Goal: Task Accomplishment & Management: Manage account settings

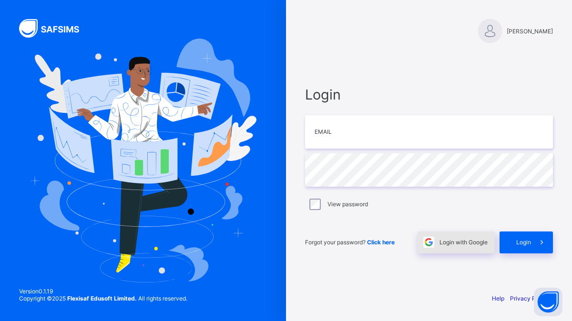
click at [489, 245] on div "Login with Google" at bounding box center [456, 243] width 77 height 22
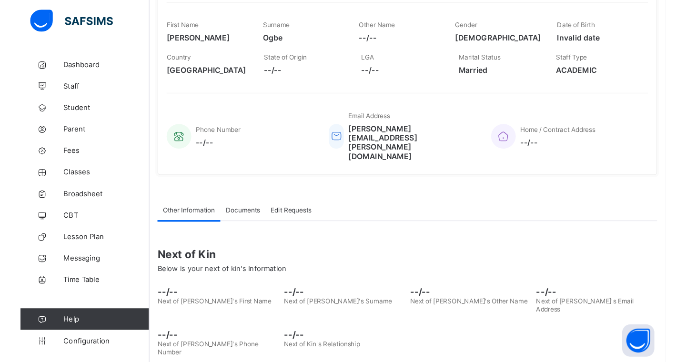
scroll to position [131, 0]
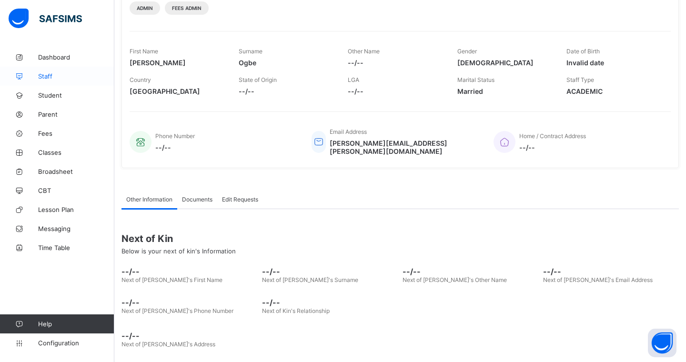
click at [36, 81] on link "Staff" at bounding box center [57, 76] width 114 height 19
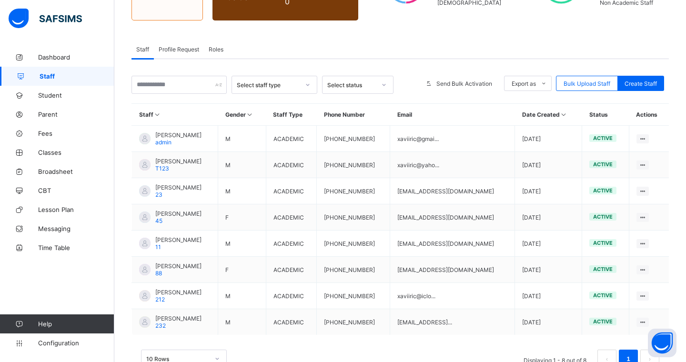
scroll to position [143, 0]
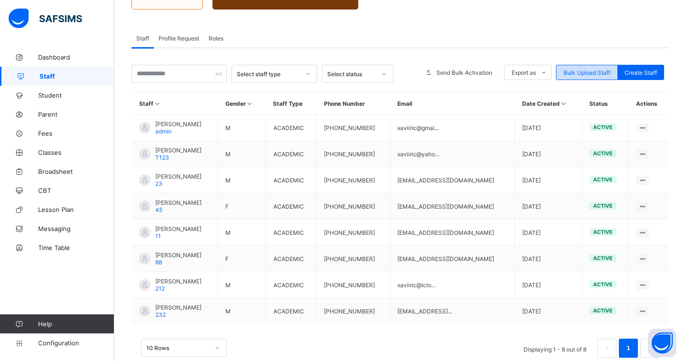
click at [572, 75] on span "Bulk Upload Staff" at bounding box center [587, 72] width 47 height 7
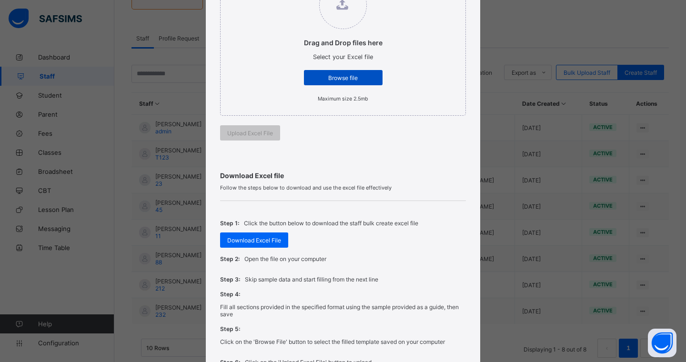
scroll to position [153, 0]
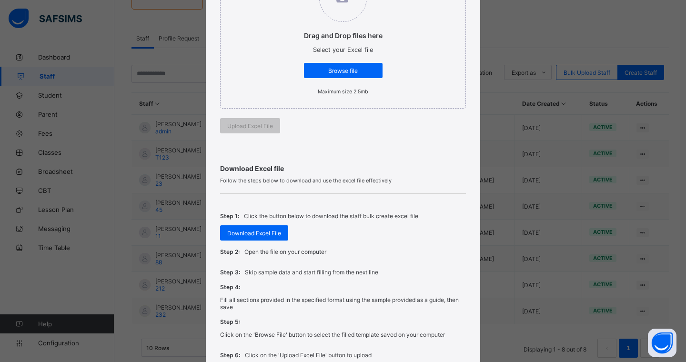
click at [491, 100] on div "Bulk Upload Staff Upload Excel File Select your Excel file from your computer t…" at bounding box center [343, 181] width 686 height 362
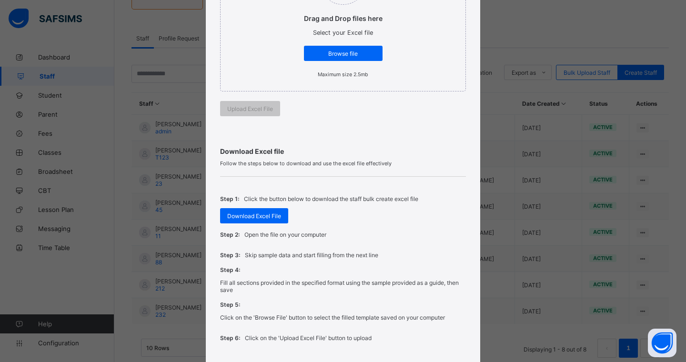
scroll to position [238, 0]
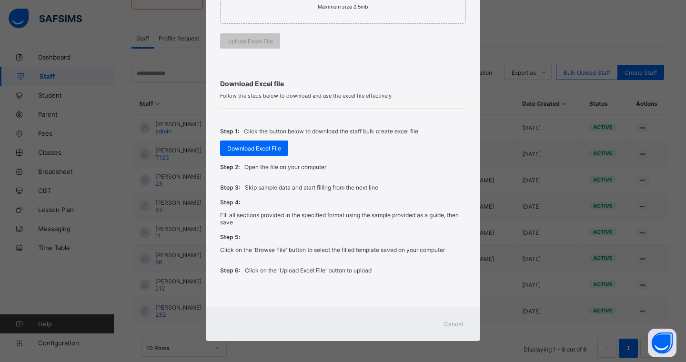
click at [447, 321] on span "Cancel" at bounding box center [453, 324] width 19 height 7
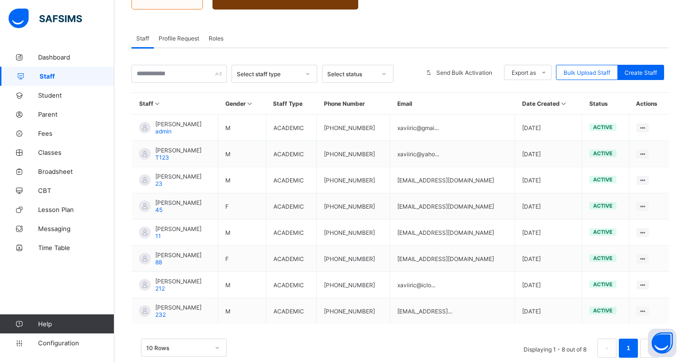
click at [171, 37] on span "Profile Request" at bounding box center [179, 38] width 41 height 7
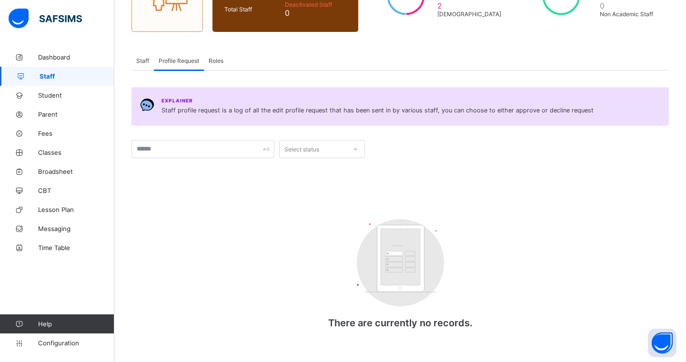
click at [216, 64] on div "Roles" at bounding box center [216, 60] width 24 height 19
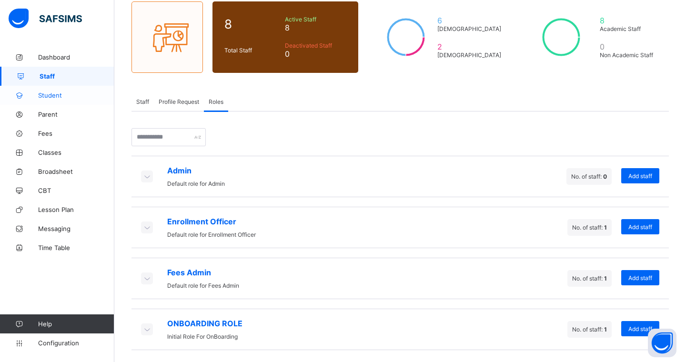
click at [47, 100] on link "Student" at bounding box center [57, 95] width 114 height 19
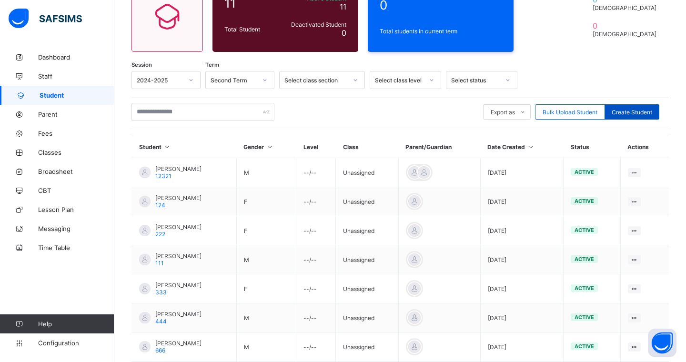
scroll to position [102, 0]
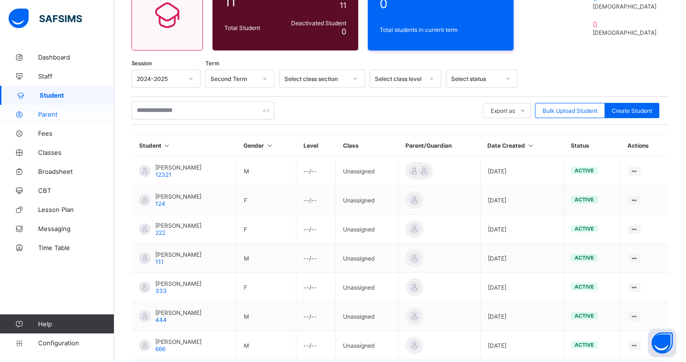
click at [66, 115] on span "Parent" at bounding box center [76, 115] width 76 height 8
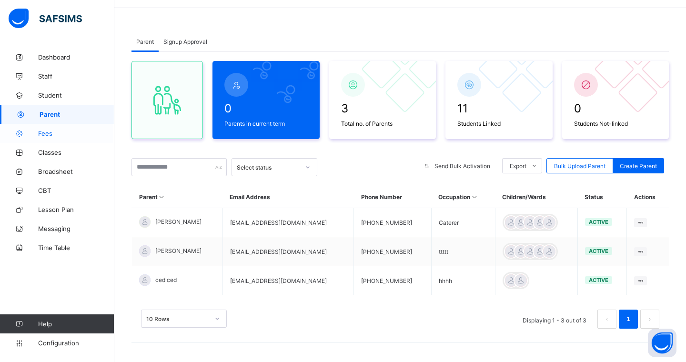
scroll to position [30, 0]
click at [75, 321] on span "Configuration" at bounding box center [76, 343] width 76 height 8
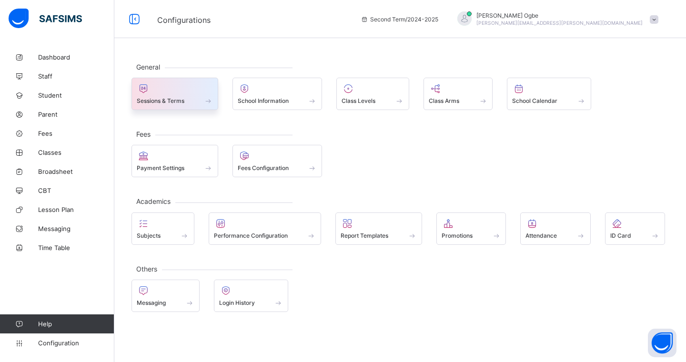
click at [175, 95] on span at bounding box center [175, 95] width 76 height 2
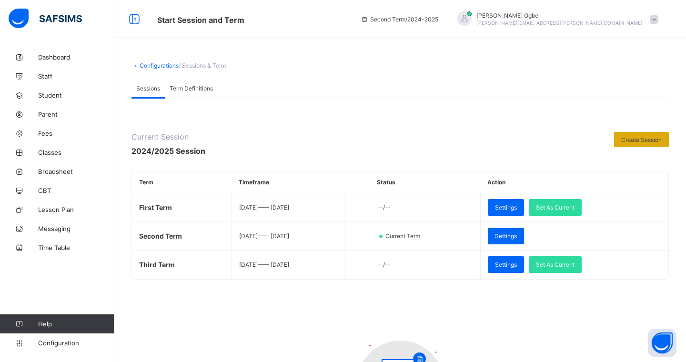
click at [572, 143] on div "Create Session" at bounding box center [641, 139] width 55 height 15
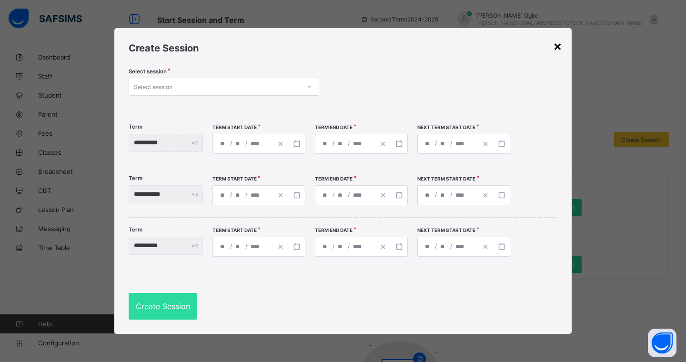
click at [558, 47] on div "×" at bounding box center [557, 46] width 9 height 16
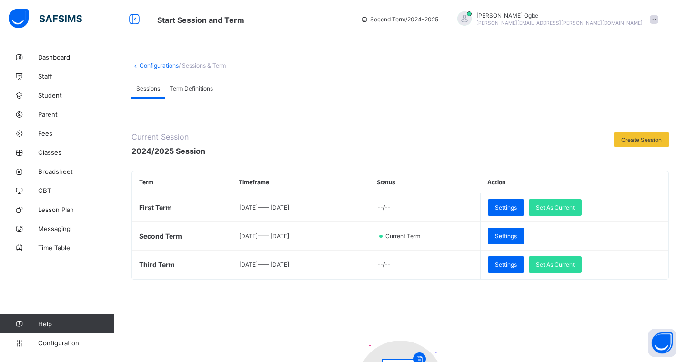
click at [153, 65] on link "Configurations" at bounding box center [159, 65] width 39 height 7
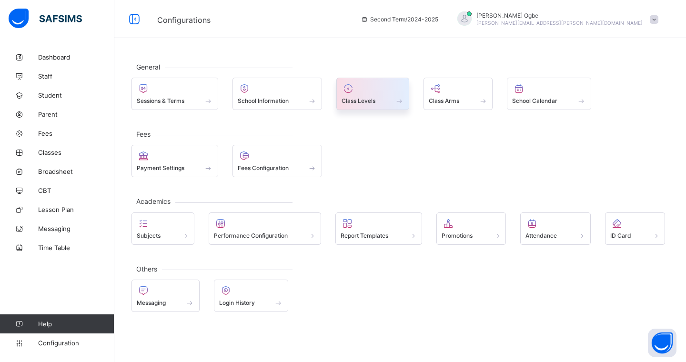
click at [379, 102] on div "Class Levels" at bounding box center [373, 101] width 62 height 8
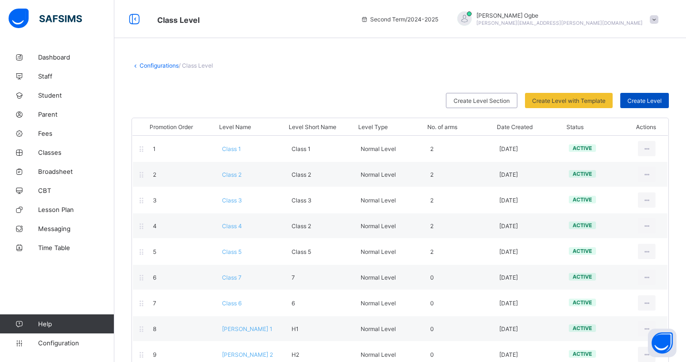
click at [572, 101] on span "Create Level" at bounding box center [645, 100] width 34 height 7
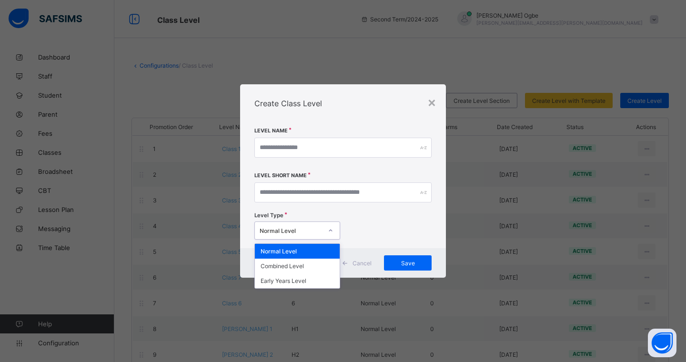
click at [274, 228] on div "Normal Level" at bounding box center [291, 230] width 63 height 7
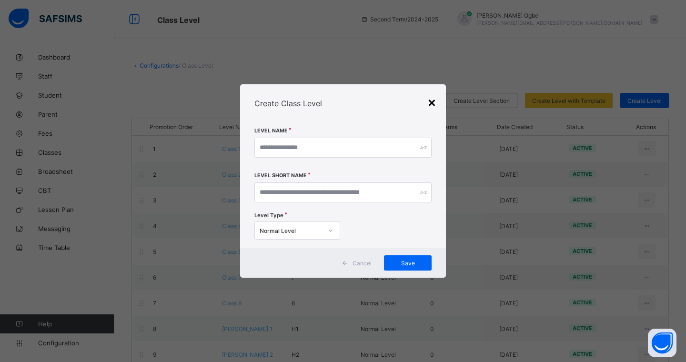
click at [429, 108] on div "×" at bounding box center [432, 102] width 9 height 16
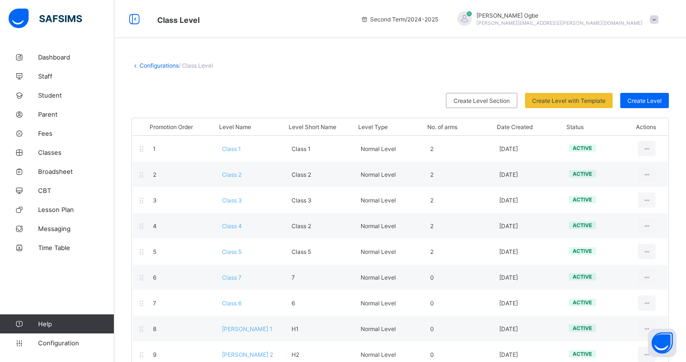
click at [161, 65] on link "Configurations" at bounding box center [159, 65] width 39 height 7
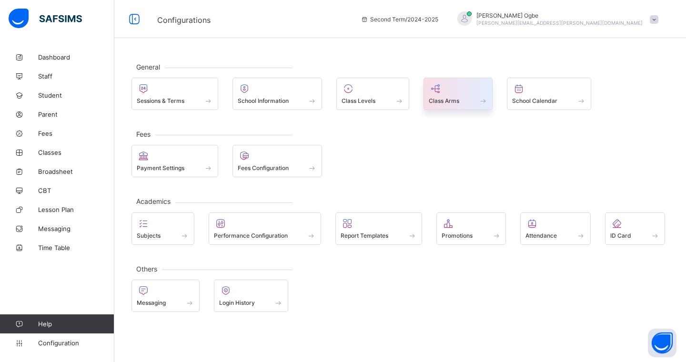
click at [451, 101] on span "Class Arms" at bounding box center [444, 100] width 31 height 7
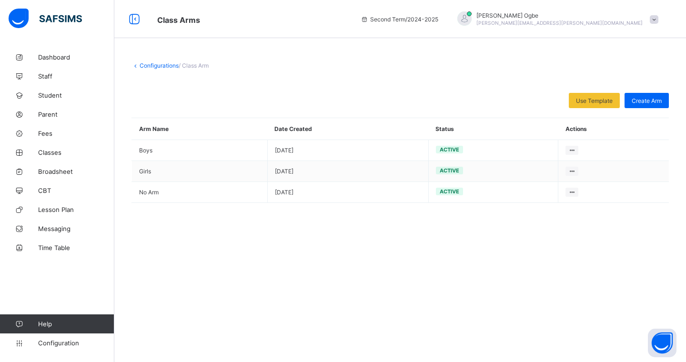
click at [160, 63] on link "Configurations" at bounding box center [159, 65] width 39 height 7
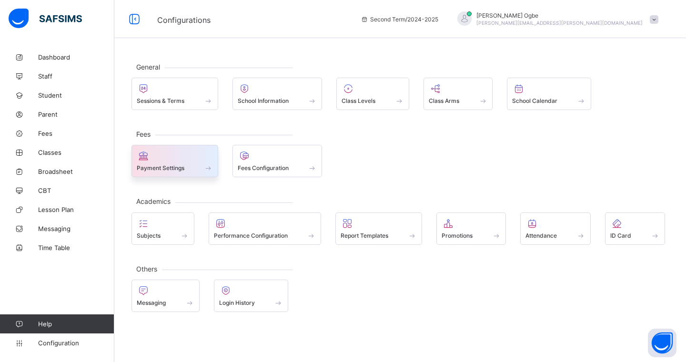
click at [192, 163] on span at bounding box center [175, 163] width 76 height 2
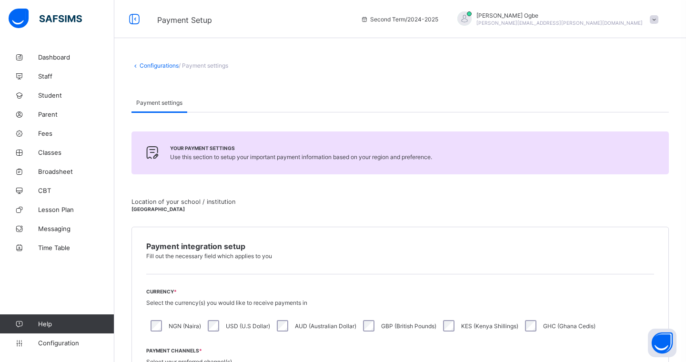
click at [167, 61] on div "Configurations / Payment settings Payment settings Payment settings Your paymen…" at bounding box center [400, 285] width 572 height 474
click at [166, 66] on link "Configurations" at bounding box center [159, 65] width 39 height 7
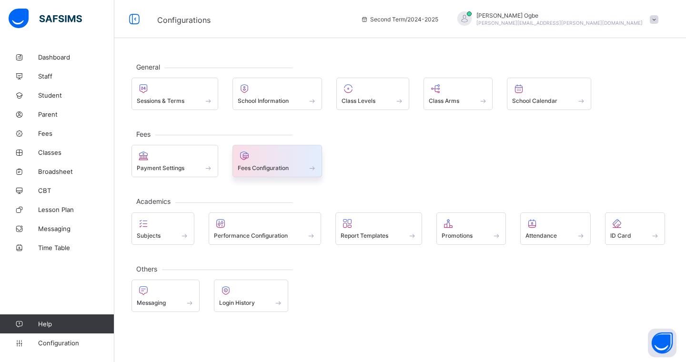
click at [285, 177] on div "Fees Configuration" at bounding box center [278, 161] width 90 height 32
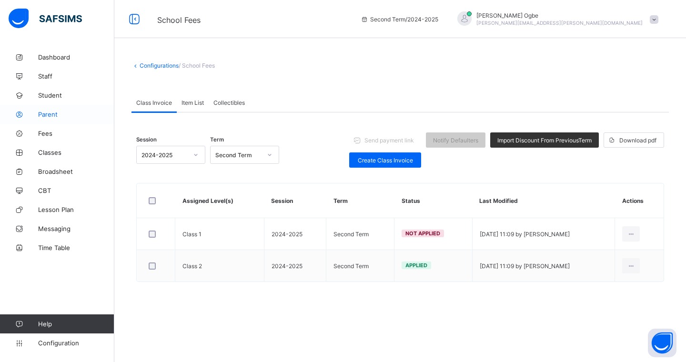
click at [71, 112] on span "Parent" at bounding box center [76, 115] width 76 height 8
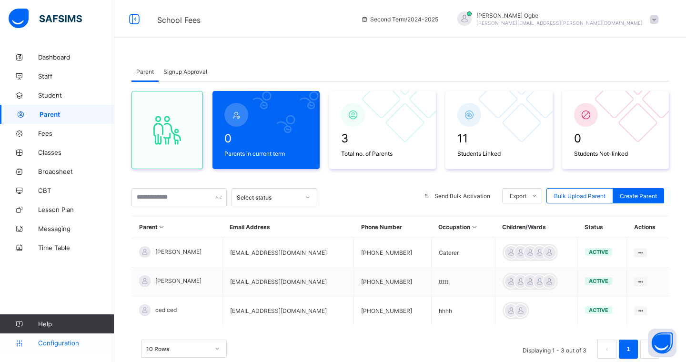
click at [64, 321] on span "Configuration" at bounding box center [76, 343] width 76 height 8
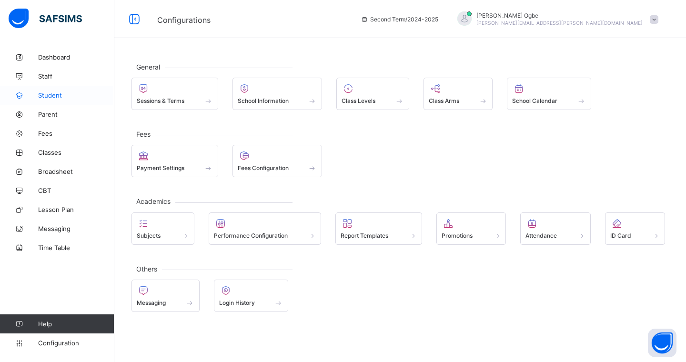
click at [67, 100] on link "Student" at bounding box center [57, 95] width 114 height 19
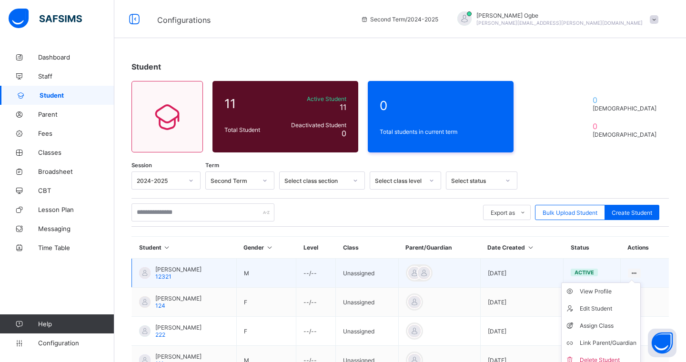
click at [572, 272] on icon at bounding box center [635, 273] width 8 height 7
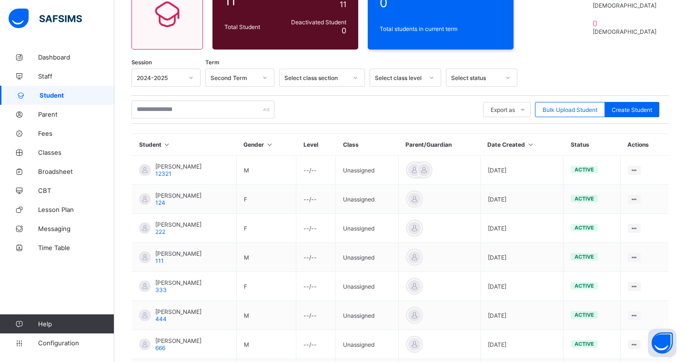
scroll to position [106, 0]
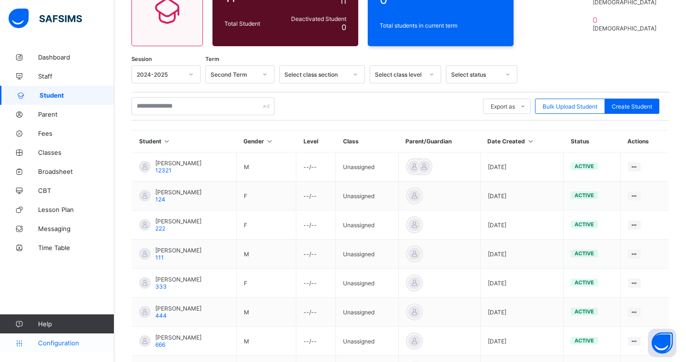
click at [70, 321] on span "Configuration" at bounding box center [76, 343] width 76 height 8
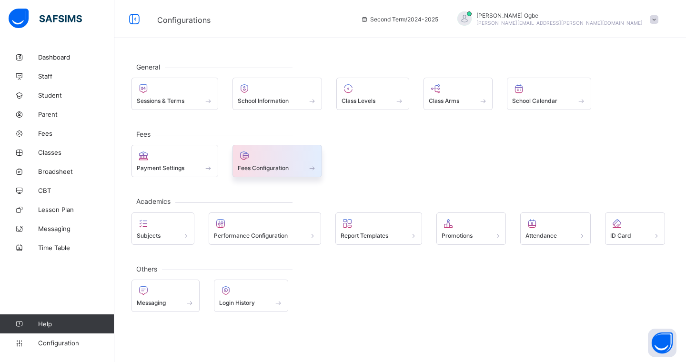
click at [265, 176] on div "Fees Configuration" at bounding box center [278, 161] width 90 height 32
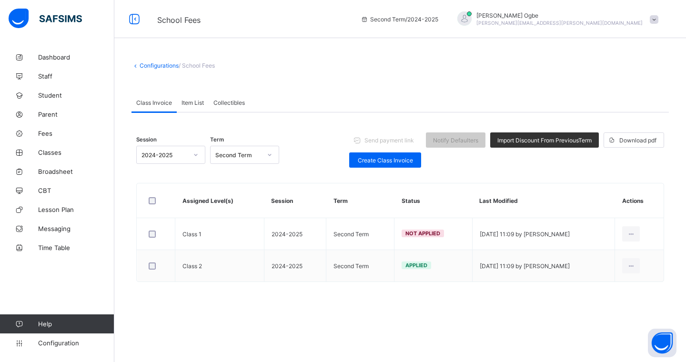
click at [192, 107] on div "Item List" at bounding box center [193, 102] width 32 height 19
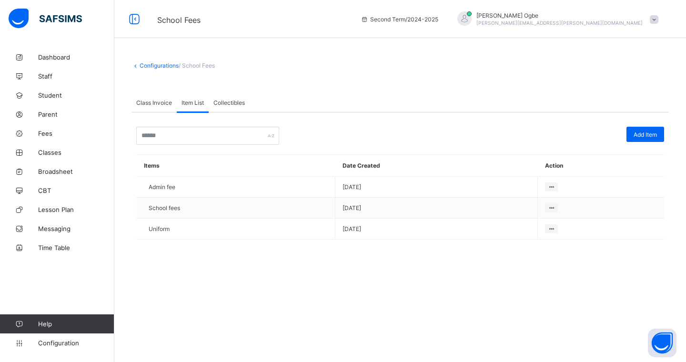
click at [232, 99] on span "Collectibles" at bounding box center [229, 102] width 31 height 7
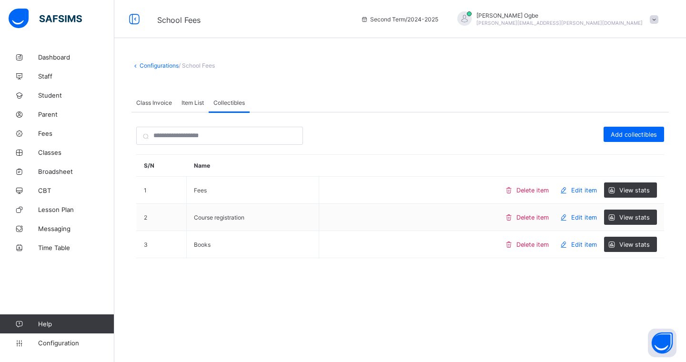
click at [164, 100] on span "Class Invoice" at bounding box center [154, 102] width 36 height 7
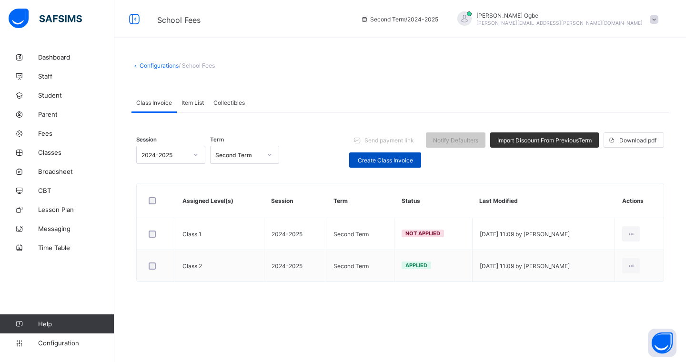
click at [402, 159] on span "Create Class Invoice" at bounding box center [386, 160] width 58 height 7
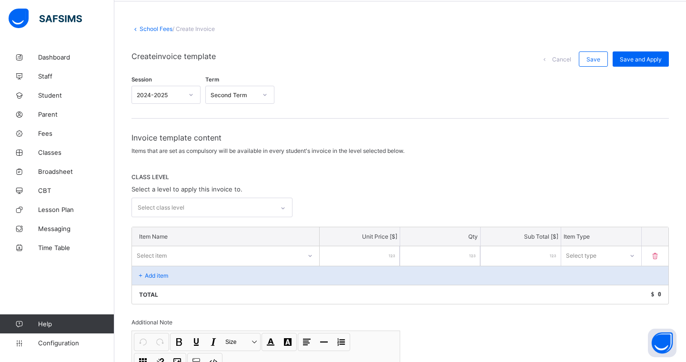
scroll to position [118, 0]
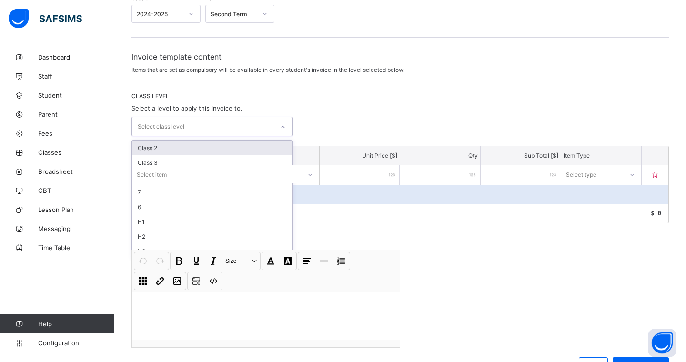
click at [245, 130] on div "Select class level" at bounding box center [203, 126] width 142 height 19
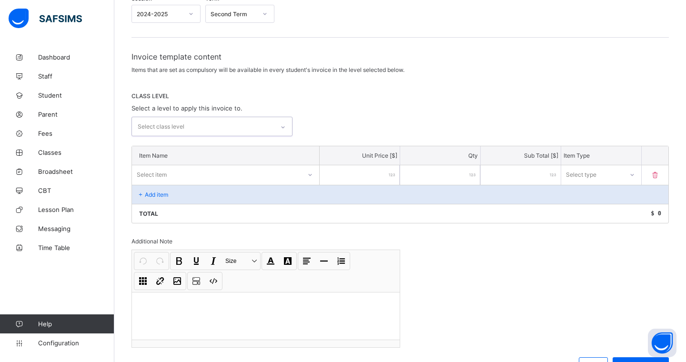
click at [286, 123] on div at bounding box center [283, 127] width 16 height 15
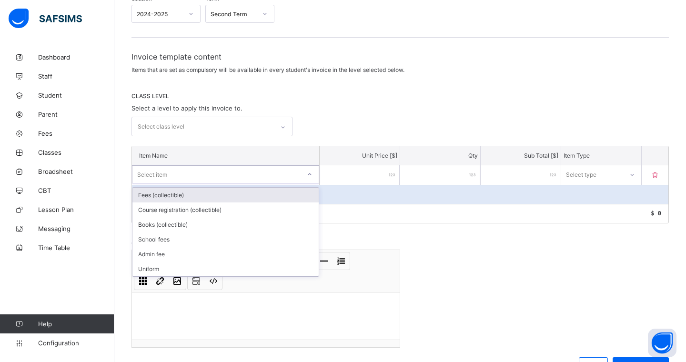
click at [269, 173] on div "Select item" at bounding box center [217, 174] width 168 height 13
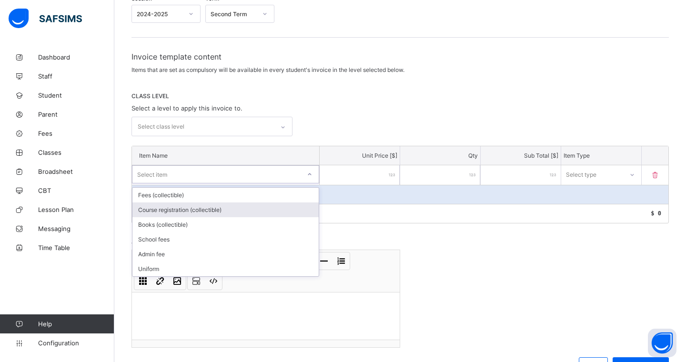
click at [251, 204] on div "Course registration (collectible)" at bounding box center [226, 210] width 186 height 15
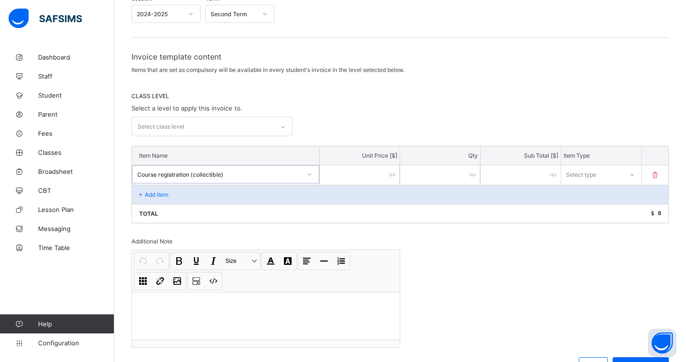
click at [572, 174] on div "Select type" at bounding box center [581, 174] width 31 height 18
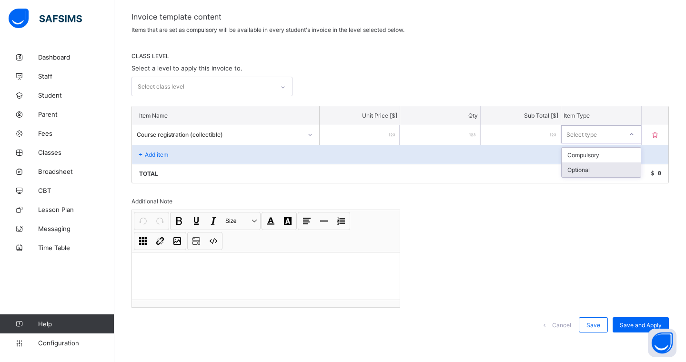
scroll to position [0, 0]
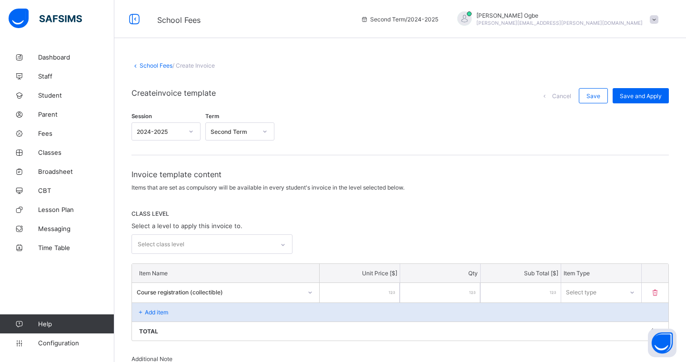
click at [154, 66] on link "School Fees" at bounding box center [156, 65] width 33 height 7
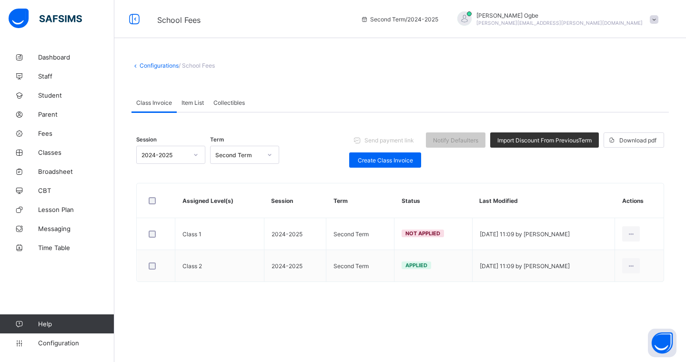
click at [149, 68] on link "Configurations" at bounding box center [159, 65] width 39 height 7
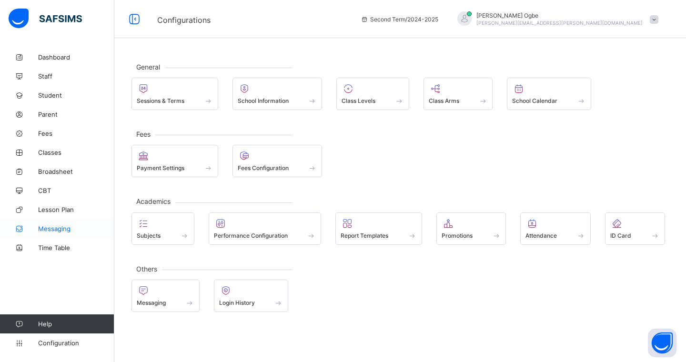
click at [47, 234] on link "Messaging" at bounding box center [57, 228] width 114 height 19
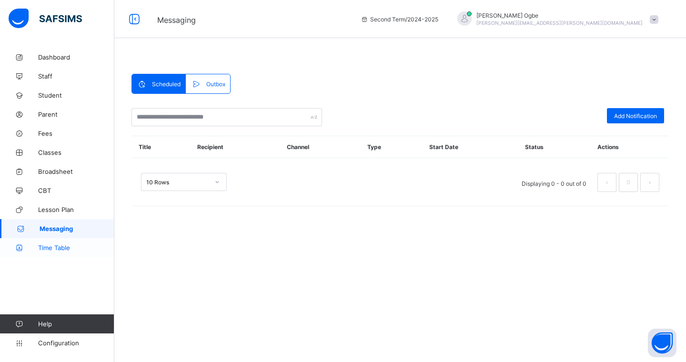
click at [60, 247] on span "Time Table" at bounding box center [76, 248] width 76 height 8
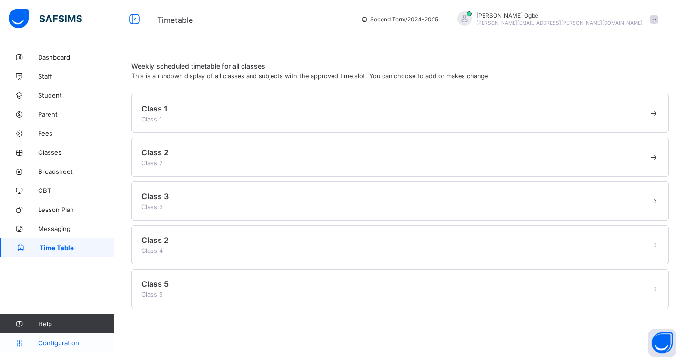
click at [67, 321] on link "Configuration" at bounding box center [57, 343] width 114 height 19
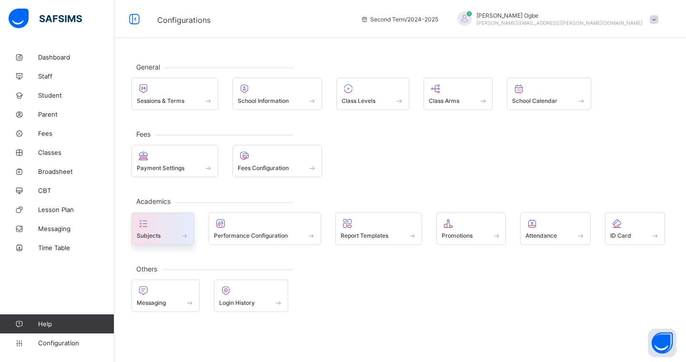
click at [166, 240] on div "Subjects" at bounding box center [163, 236] width 52 height 8
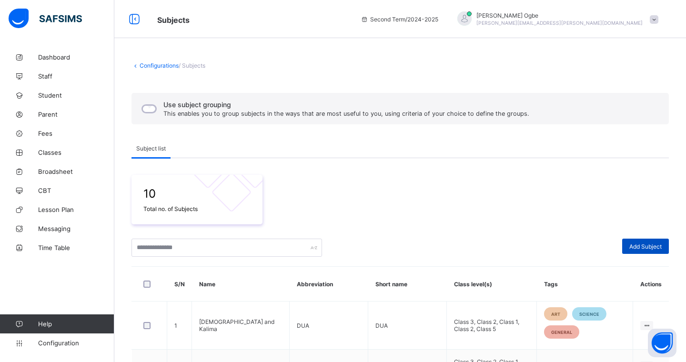
click at [572, 242] on div "Add Subject" at bounding box center [646, 246] width 47 height 15
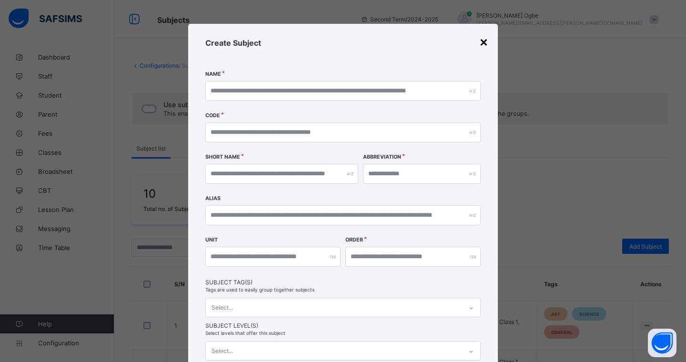
click at [485, 42] on div "×" at bounding box center [484, 41] width 9 height 16
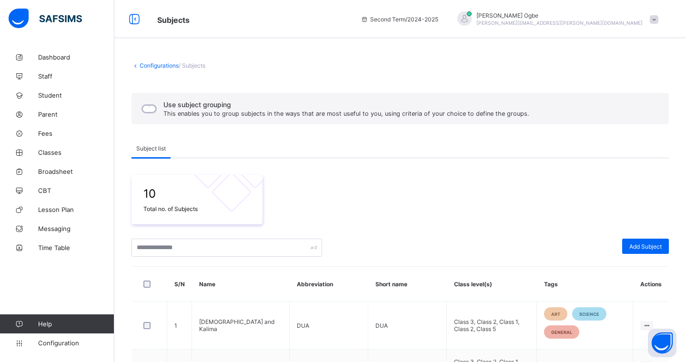
click at [145, 69] on div "Configurations / Subjects Use subject grouping This enables you to group subjec…" at bounding box center [400, 364] width 572 height 633
click at [146, 66] on link "Configurations" at bounding box center [159, 65] width 39 height 7
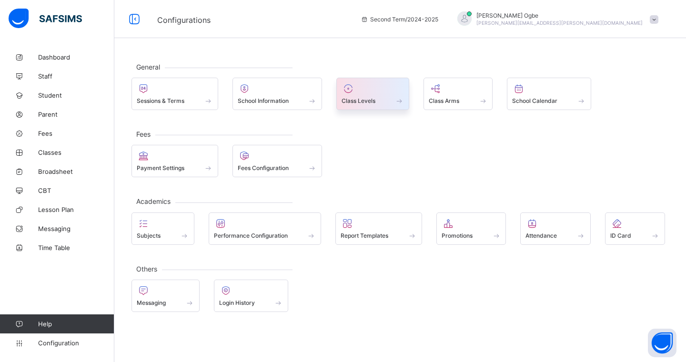
click at [367, 99] on span "Class Levels" at bounding box center [359, 100] width 34 height 7
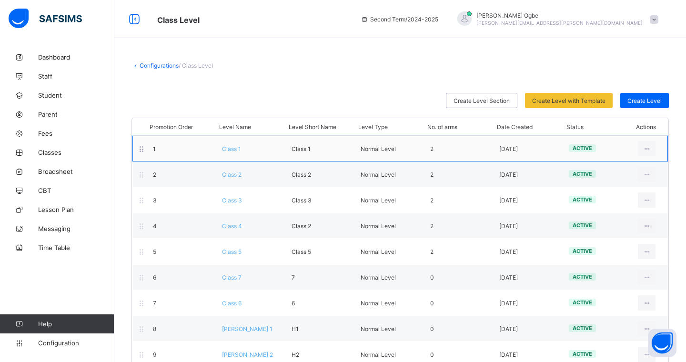
click at [226, 153] on div "1 Class 1 Class 1 Normal Level 2 [DATE] active View Class Level Edit Class Leve…" at bounding box center [401, 149] width 536 height 26
click at [233, 152] on div "1 Class 1 Class 1 Normal Level 2 [DATE] active View Class Level Edit Class Leve…" at bounding box center [401, 149] width 536 height 26
click at [233, 148] on span "Class 1" at bounding box center [231, 148] width 19 height 7
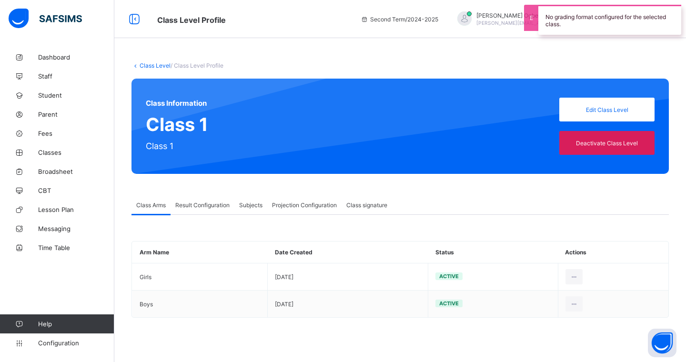
click at [191, 208] on span "Result Configuration" at bounding box center [202, 205] width 54 height 7
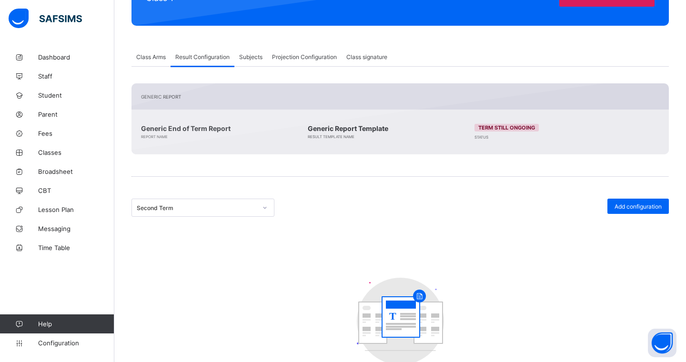
scroll to position [125, 0]
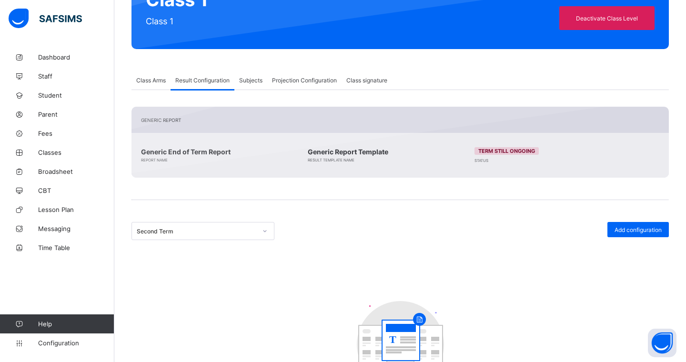
click at [247, 82] on span "Subjects" at bounding box center [250, 80] width 23 height 7
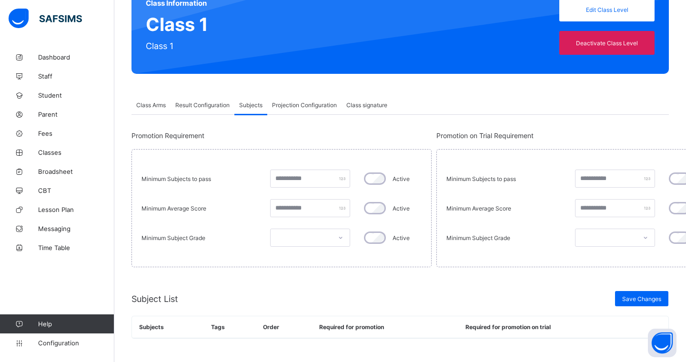
click at [285, 103] on span "Projection Configuration" at bounding box center [304, 105] width 65 height 7
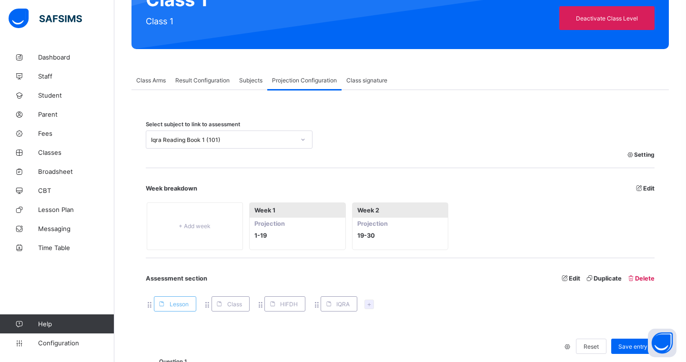
click at [179, 141] on div "Iqra Reading Book 1 (101)" at bounding box center [223, 139] width 144 height 7
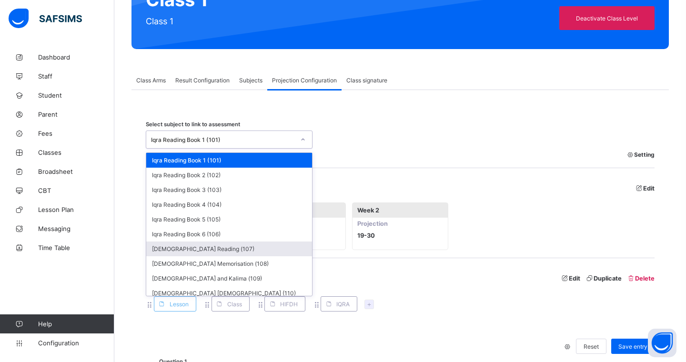
click at [192, 248] on div "[DEMOGRAPHIC_DATA] Reading (107)" at bounding box center [229, 249] width 166 height 15
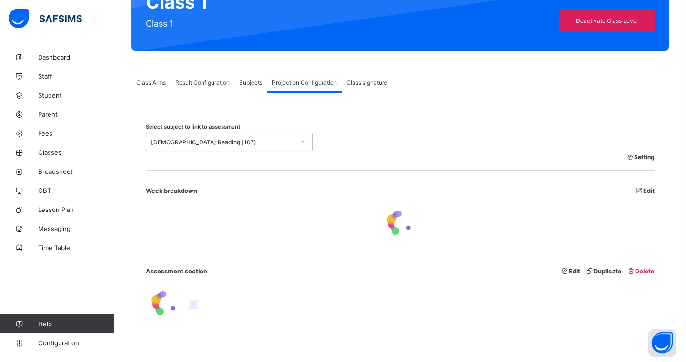
type input "******"
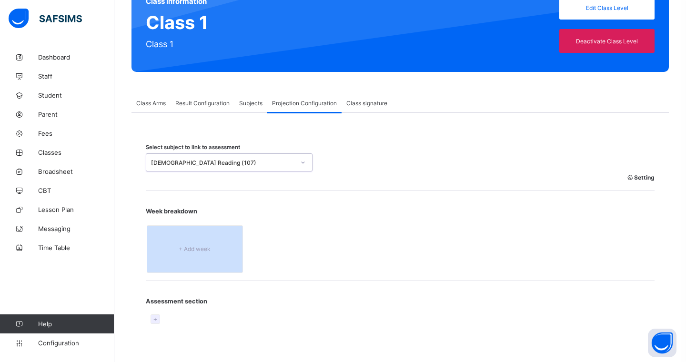
click at [181, 249] on span "+ Add week" at bounding box center [195, 248] width 82 height 7
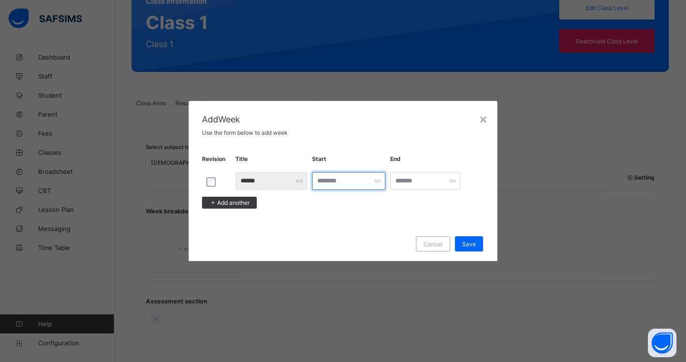
click at [358, 181] on input "number" at bounding box center [349, 181] width 74 height 18
type input "*"
click at [439, 183] on input "number" at bounding box center [425, 181] width 70 height 18
type input "**"
click at [471, 248] on div "Save" at bounding box center [469, 243] width 28 height 15
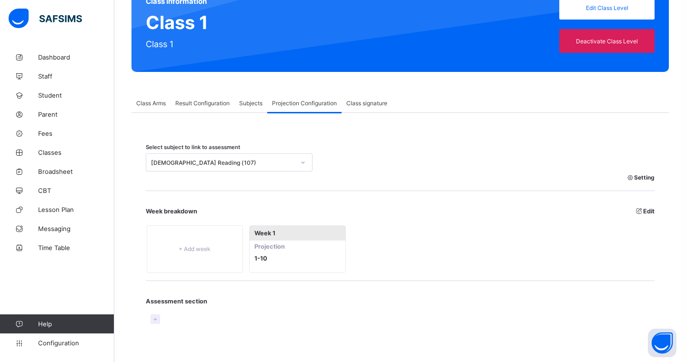
click at [154, 321] on div at bounding box center [156, 320] width 10 height 10
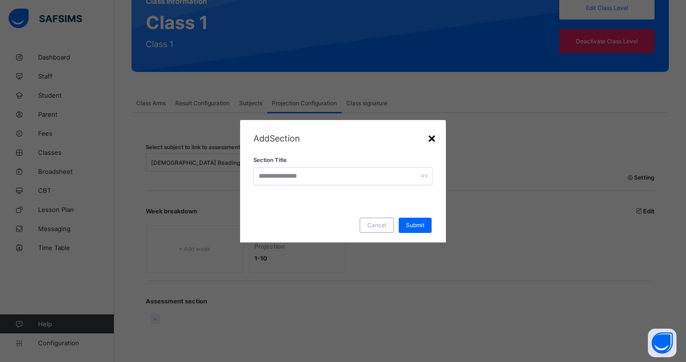
click at [434, 139] on div "×" at bounding box center [432, 138] width 9 height 16
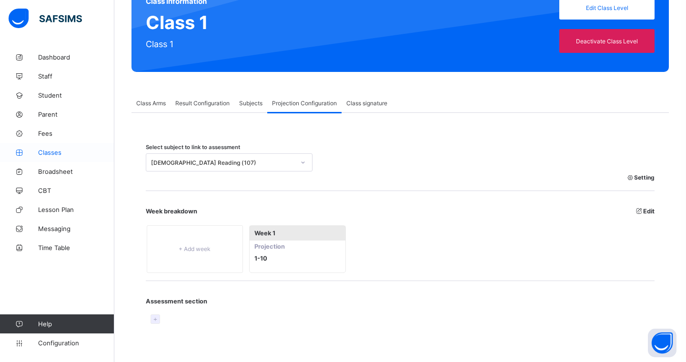
click at [51, 150] on span "Classes" at bounding box center [76, 153] width 76 height 8
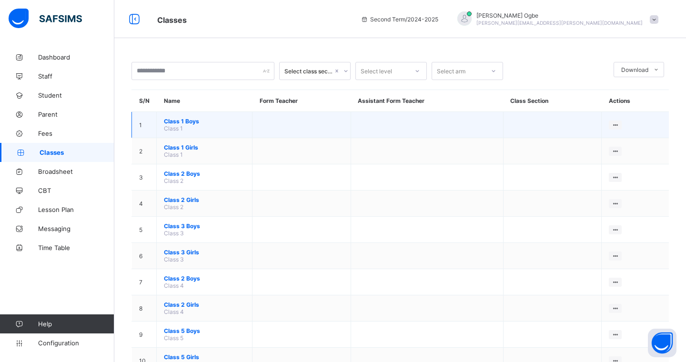
click at [178, 120] on span "Class 1 Boys" at bounding box center [204, 121] width 81 height 7
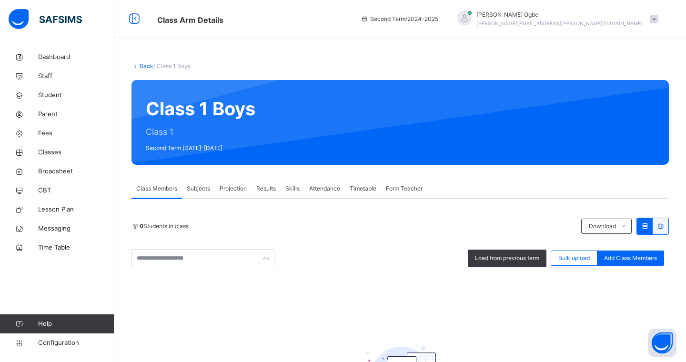
click at [229, 186] on span "Projection" at bounding box center [233, 188] width 27 height 9
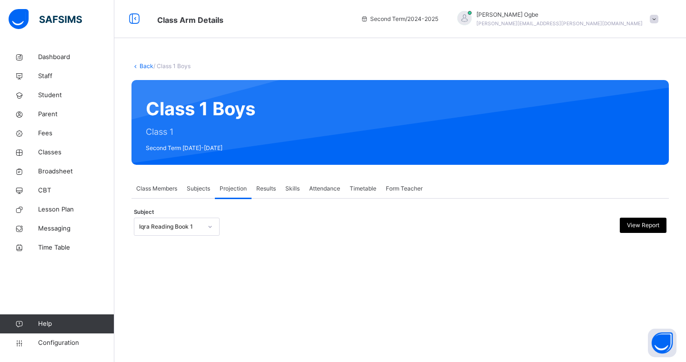
click at [205, 192] on span "Subjects" at bounding box center [198, 188] width 23 height 9
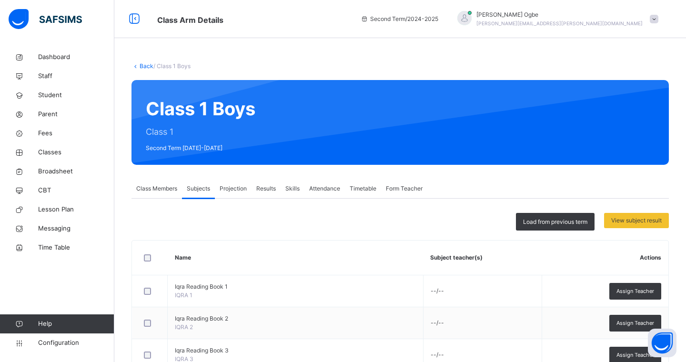
click at [238, 191] on span "Projection" at bounding box center [233, 188] width 27 height 9
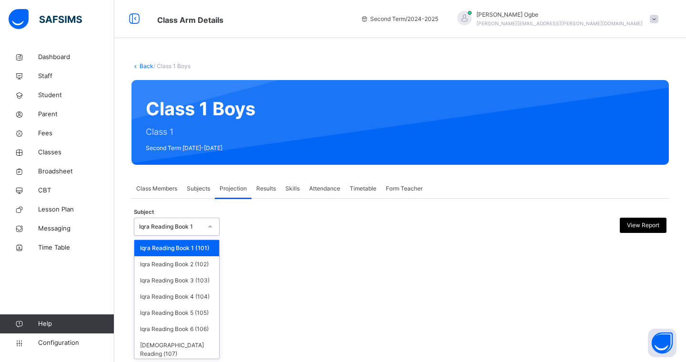
click at [208, 230] on div at bounding box center [210, 226] width 16 height 15
click at [196, 262] on div "Iqra Reading Book 2 (102)" at bounding box center [176, 264] width 85 height 16
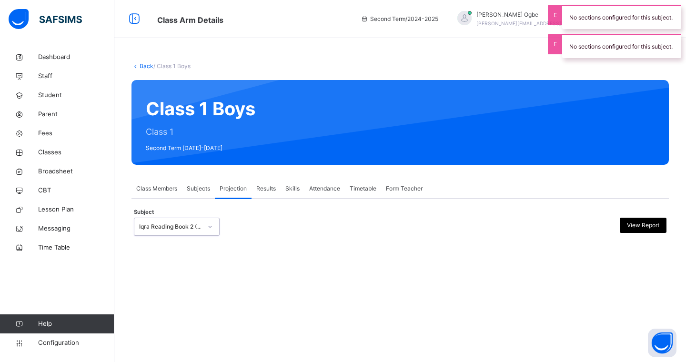
click at [204, 227] on div at bounding box center [210, 226] width 16 height 15
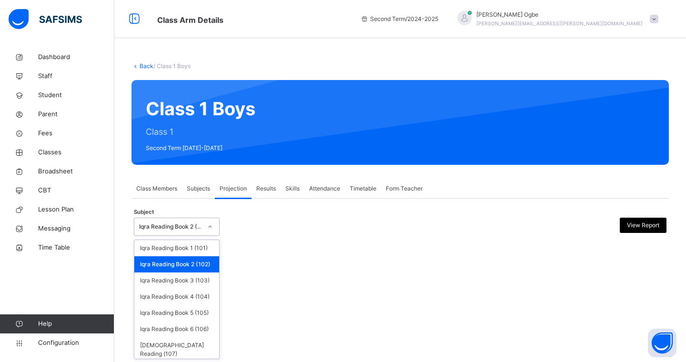
click at [191, 266] on div "Iqra Reading Book 2 (102)" at bounding box center [176, 264] width 85 height 16
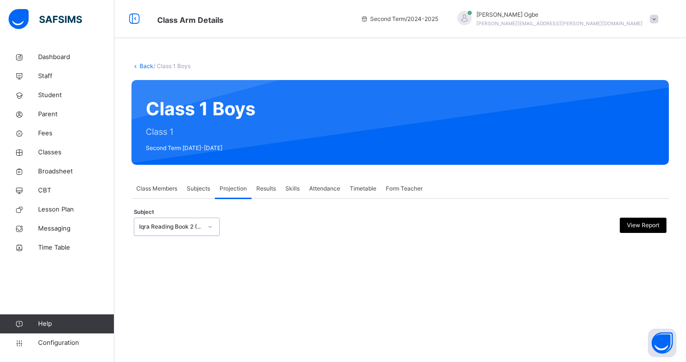
click at [231, 186] on span "Projection" at bounding box center [233, 188] width 27 height 9
click at [206, 187] on span "Subjects" at bounding box center [198, 188] width 23 height 9
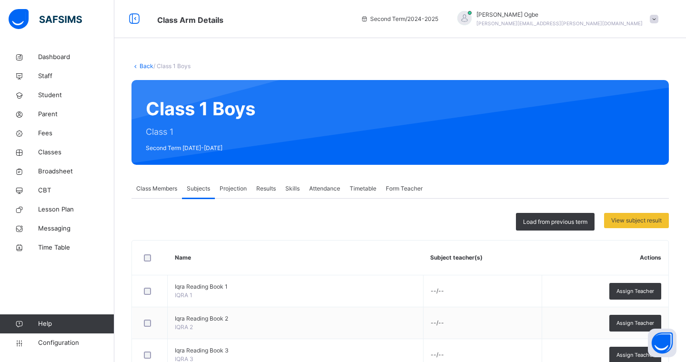
click at [231, 186] on span "Projection" at bounding box center [233, 188] width 27 height 9
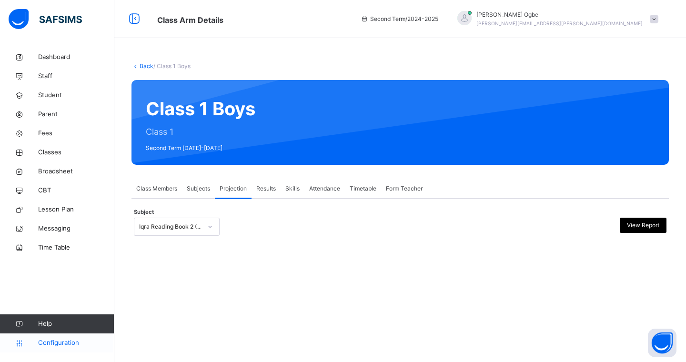
click at [58, 321] on span "Configuration" at bounding box center [76, 343] width 76 height 10
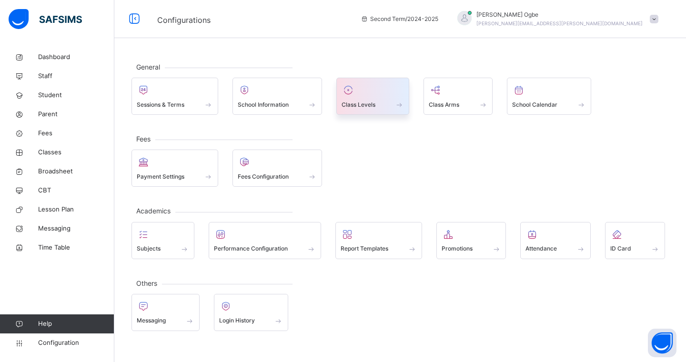
click at [354, 102] on span "Class Levels" at bounding box center [359, 105] width 34 height 9
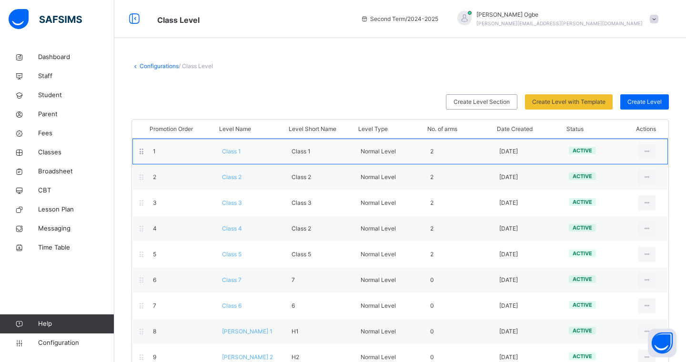
click at [241, 151] on div "Class 1" at bounding box center [249, 151] width 69 height 9
click at [234, 153] on span "Class 1" at bounding box center [231, 151] width 19 height 7
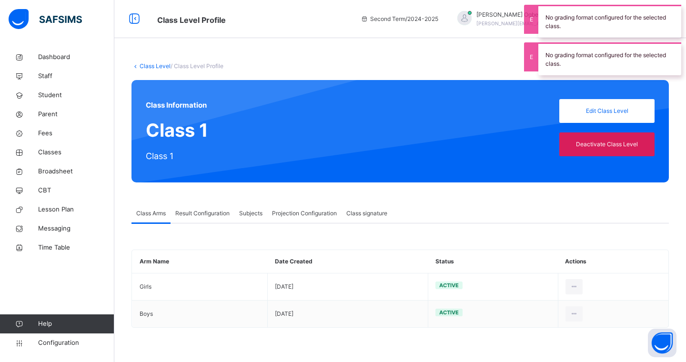
type input "**"
click at [286, 212] on span "Projection Configuration" at bounding box center [304, 213] width 65 height 9
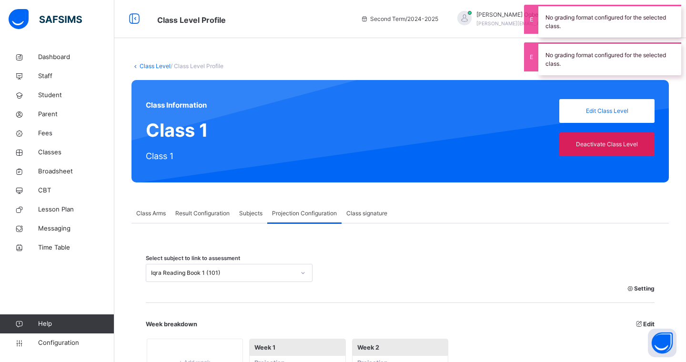
click at [223, 273] on div "Iqra Reading Book 1 (101)" at bounding box center [229, 273] width 167 height 18
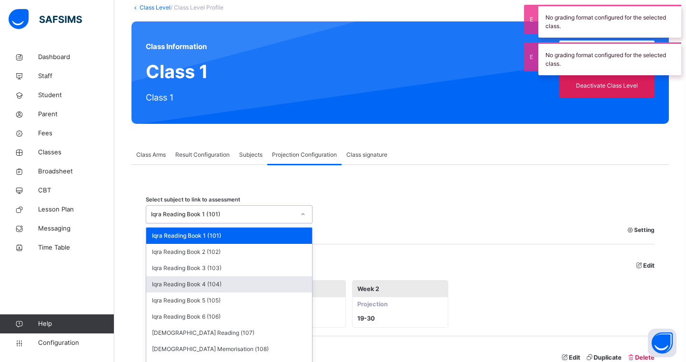
scroll to position [71, 0]
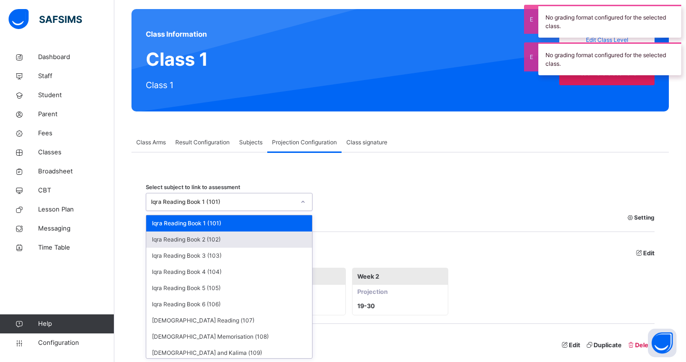
click at [339, 243] on div "Week breakdown Edit + Add week Week 1 Projection 1 - 19 Week 2 Projection 19 - …" at bounding box center [400, 278] width 509 height 92
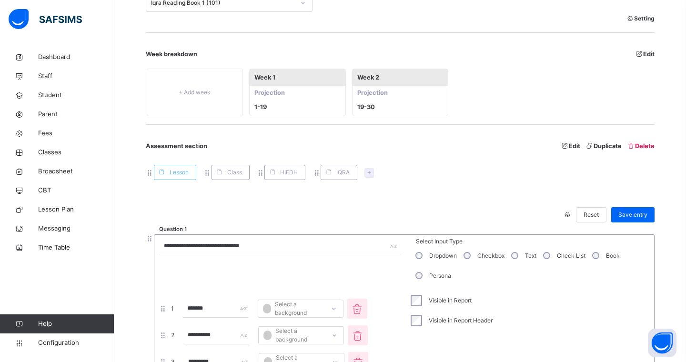
scroll to position [0, 0]
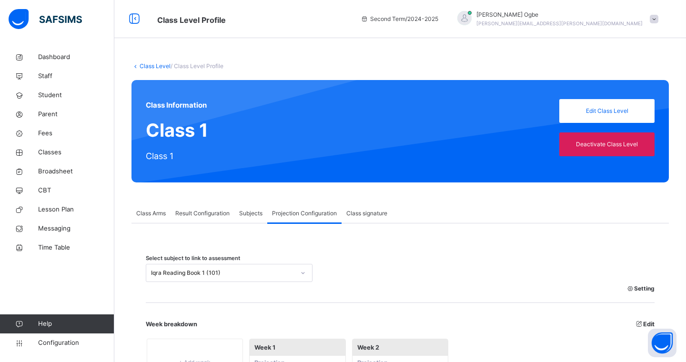
click at [254, 272] on div "Iqra Reading Book 1 (101)" at bounding box center [229, 273] width 167 height 18
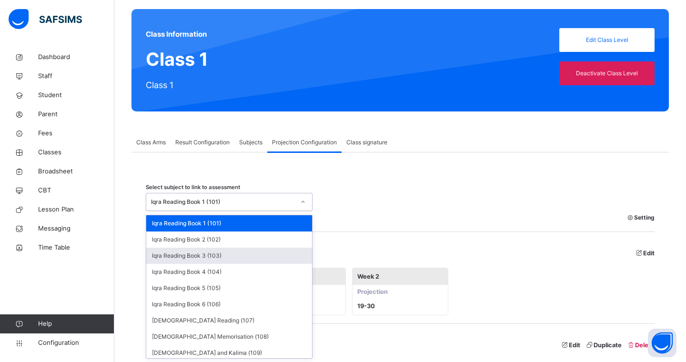
scroll to position [71, 0]
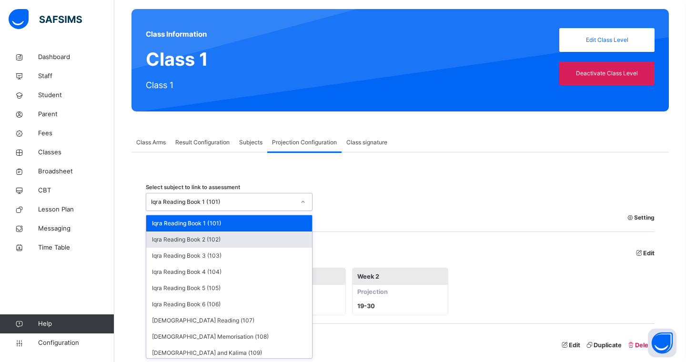
click at [241, 238] on div "Iqra Reading Book 2 (102)" at bounding box center [229, 240] width 166 height 16
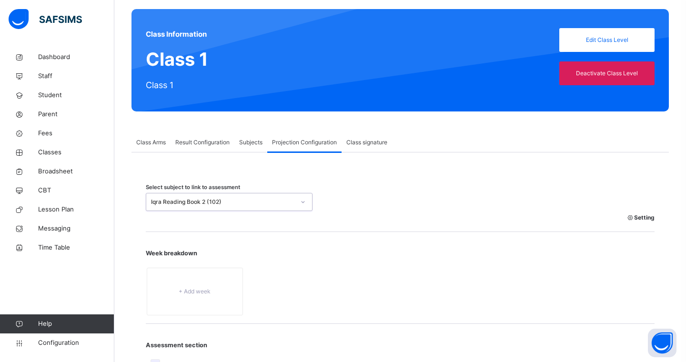
scroll to position [115, 0]
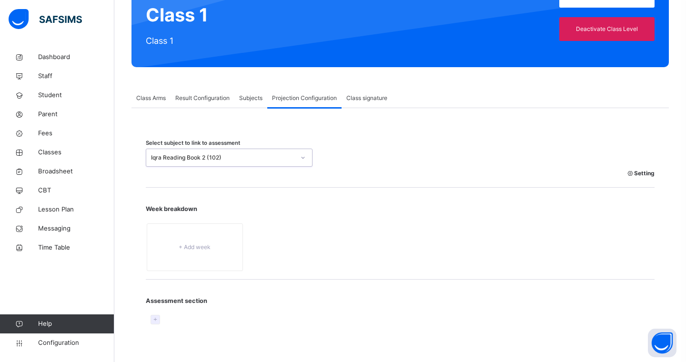
click at [291, 152] on div "Iqra Reading Book 2 (102)" at bounding box center [220, 157] width 148 height 15
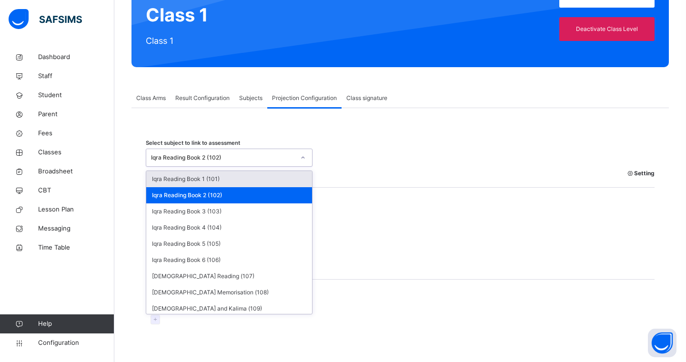
click at [260, 182] on div "Iqra Reading Book 1 (101)" at bounding box center [229, 179] width 166 height 16
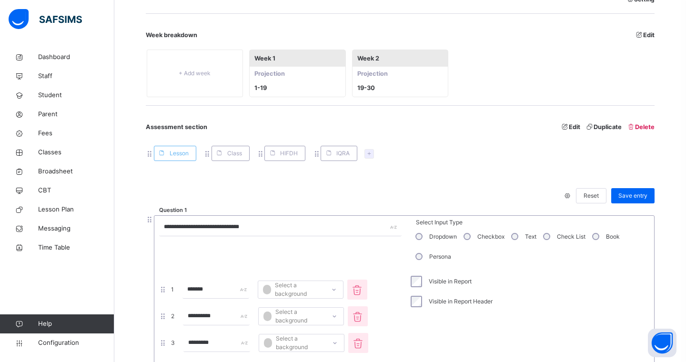
scroll to position [401, 0]
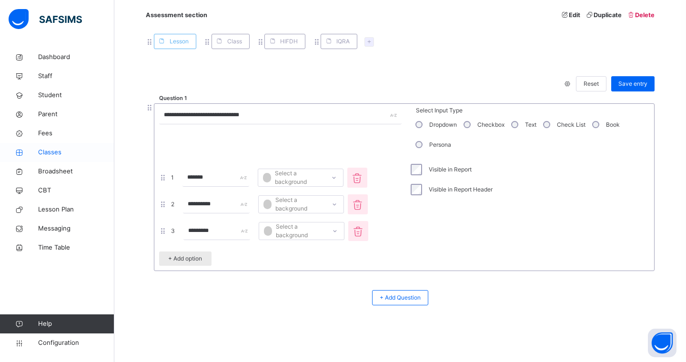
click at [70, 155] on span "Classes" at bounding box center [76, 153] width 76 height 10
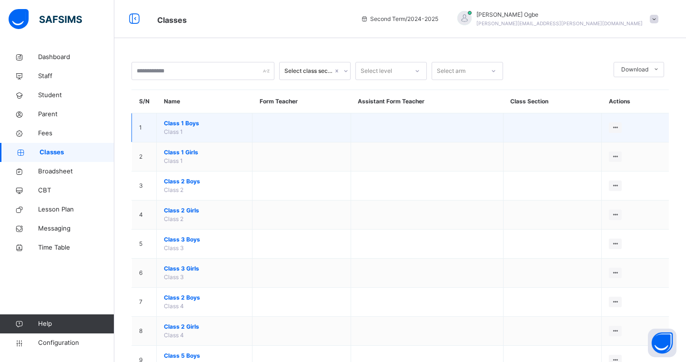
click at [183, 128] on td "Class 1 Boys Class 1" at bounding box center [205, 127] width 96 height 29
click at [183, 126] on span "Class 1 Boys" at bounding box center [204, 123] width 81 height 9
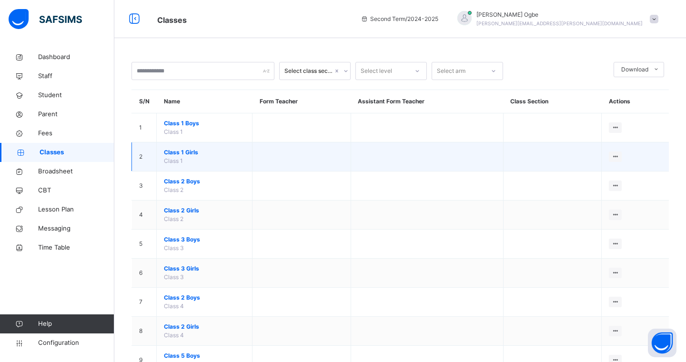
click at [183, 155] on span "Class 1 Girls" at bounding box center [204, 152] width 81 height 9
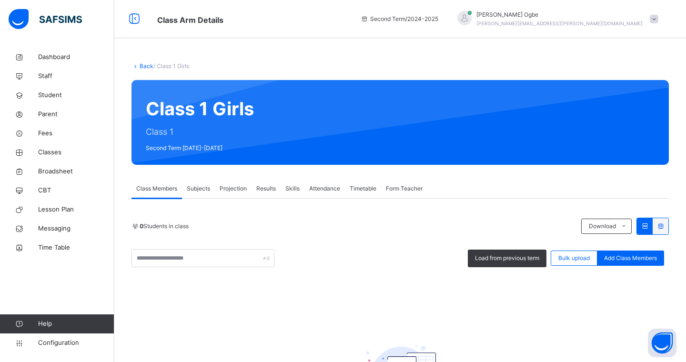
scroll to position [35, 0]
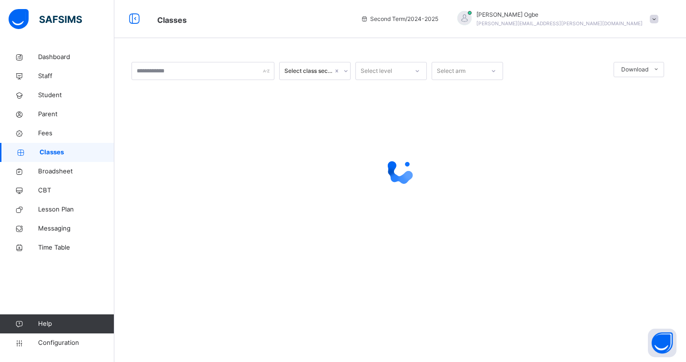
click at [178, 183] on div at bounding box center [401, 171] width 538 height 38
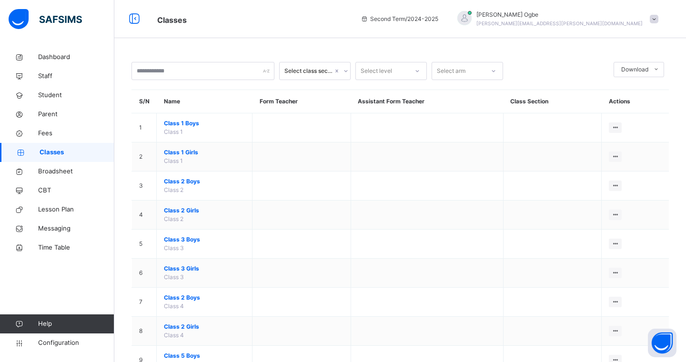
click at [178, 187] on span "Class 2" at bounding box center [174, 189] width 20 height 7
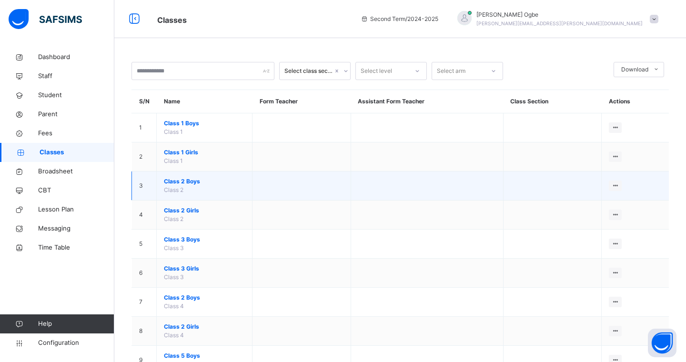
click at [178, 183] on span "Class 2 Boys" at bounding box center [204, 181] width 81 height 9
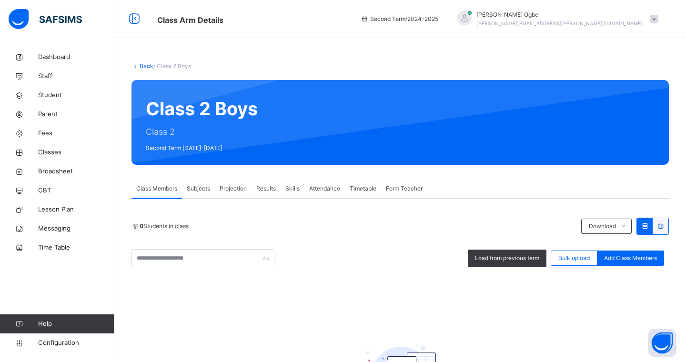
click at [243, 189] on span "Projection" at bounding box center [233, 188] width 27 height 9
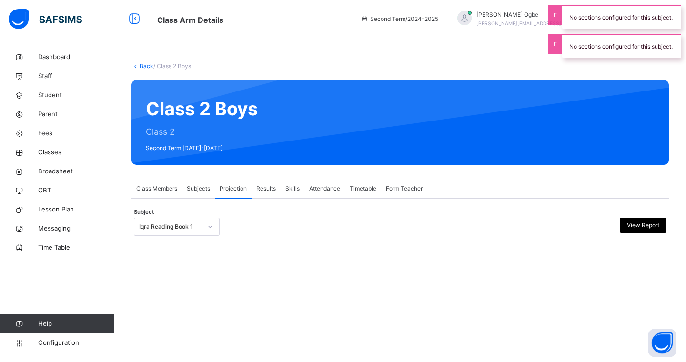
click at [240, 189] on span "Projection" at bounding box center [233, 188] width 27 height 9
click at [164, 184] on div "Class Members" at bounding box center [157, 188] width 51 height 19
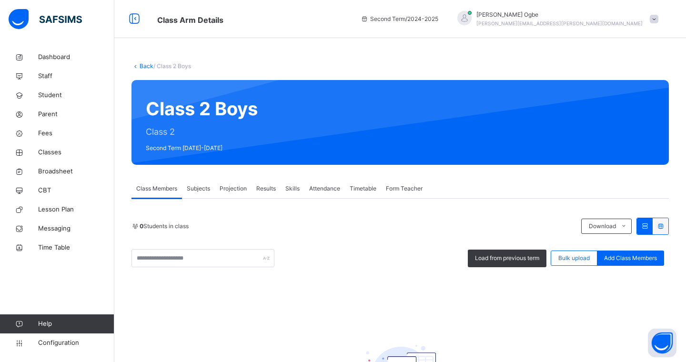
click at [143, 63] on link "Back" at bounding box center [147, 65] width 14 height 7
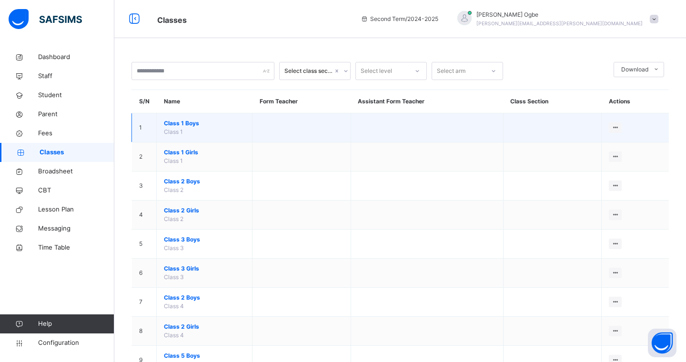
click at [198, 125] on span "Class 1 Boys" at bounding box center [204, 123] width 81 height 9
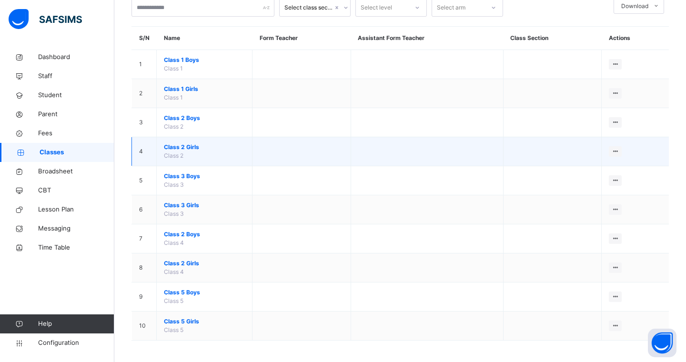
scroll to position [66, 0]
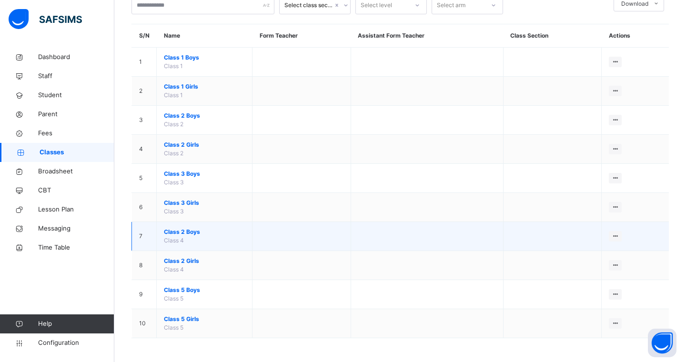
click at [171, 235] on span "Class 2 Boys" at bounding box center [204, 232] width 81 height 9
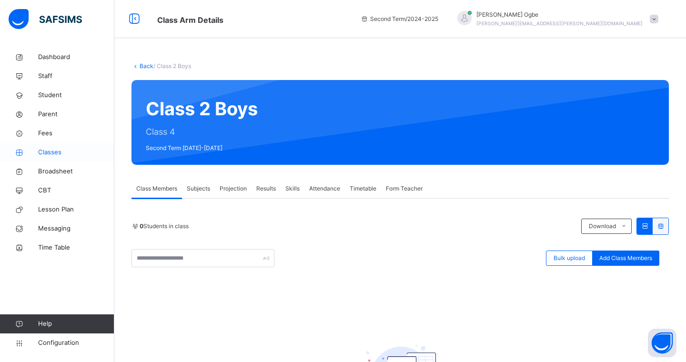
click at [51, 152] on span "Classes" at bounding box center [76, 153] width 76 height 10
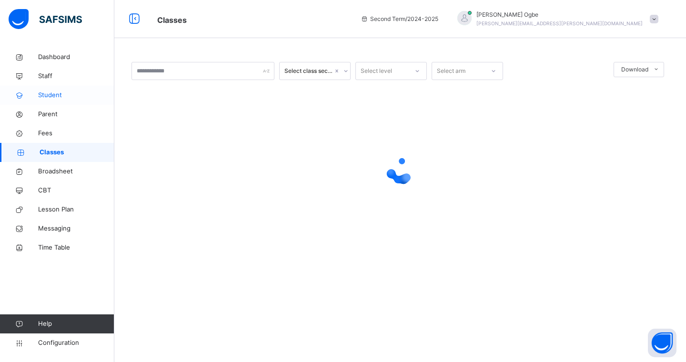
click at [50, 98] on span "Student" at bounding box center [76, 96] width 76 height 10
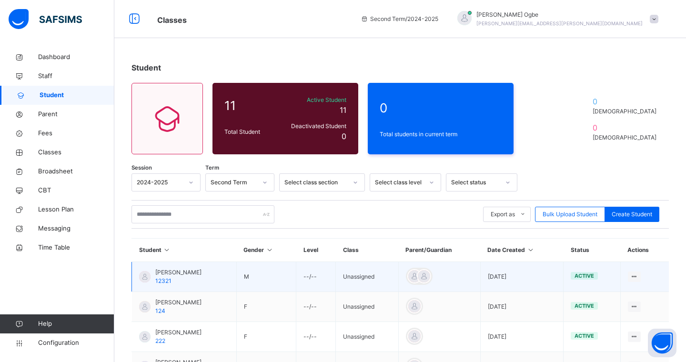
scroll to position [216, 0]
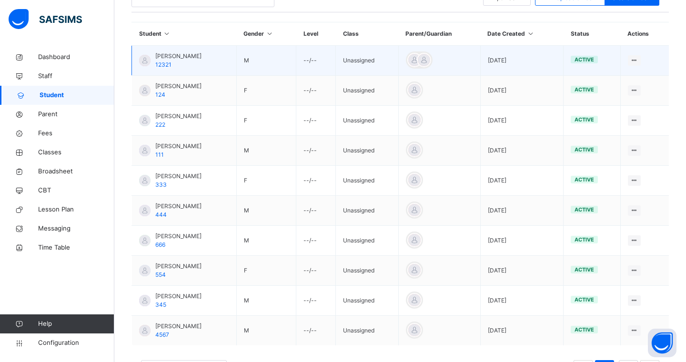
click at [182, 56] on span "[PERSON_NAME]" at bounding box center [178, 56] width 46 height 9
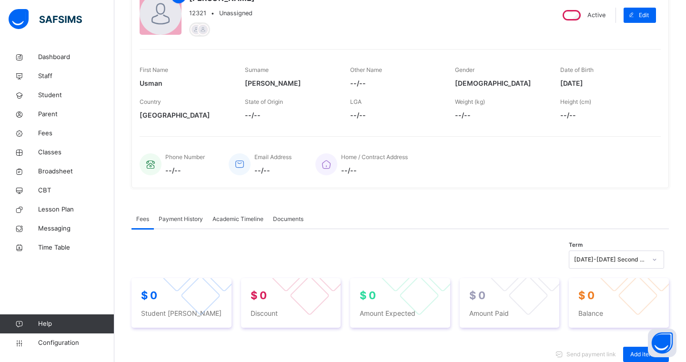
scroll to position [10, 0]
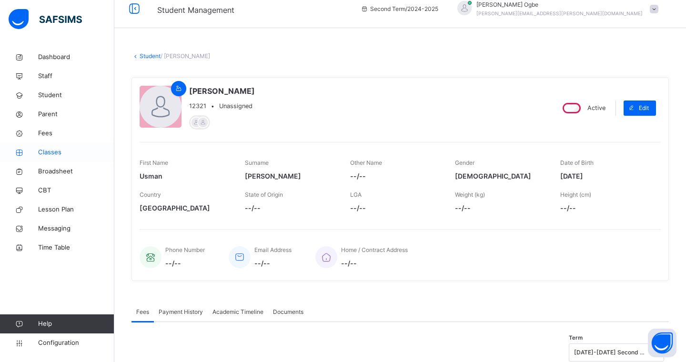
click at [53, 154] on span "Classes" at bounding box center [76, 153] width 76 height 10
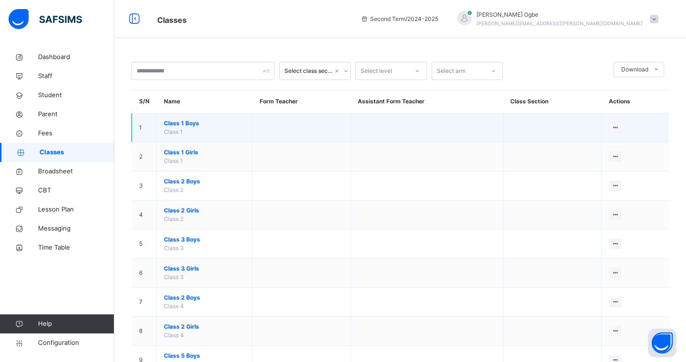
click at [191, 126] on span "Class 1 Boys" at bounding box center [204, 123] width 81 height 9
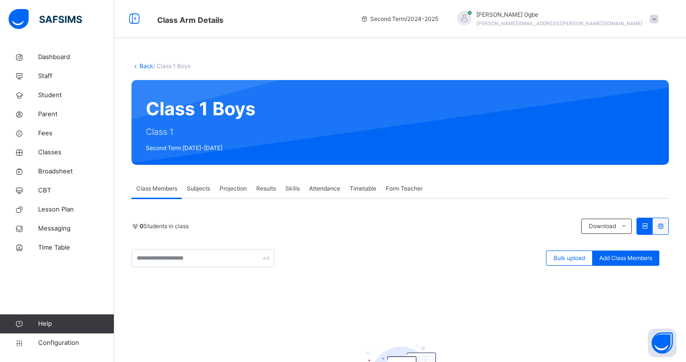
click at [140, 66] on link "Back" at bounding box center [147, 65] width 14 height 7
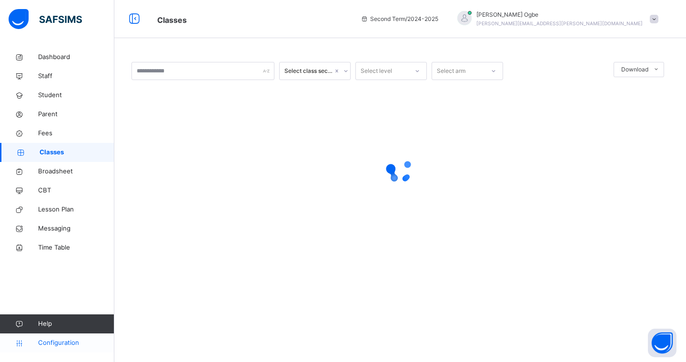
click at [46, 321] on span "Configuration" at bounding box center [76, 343] width 76 height 10
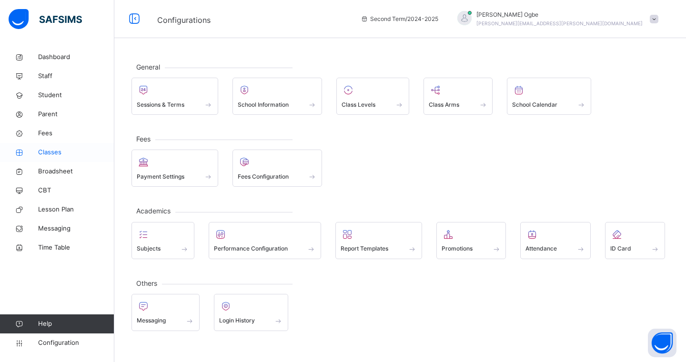
click at [58, 151] on span "Classes" at bounding box center [76, 153] width 76 height 10
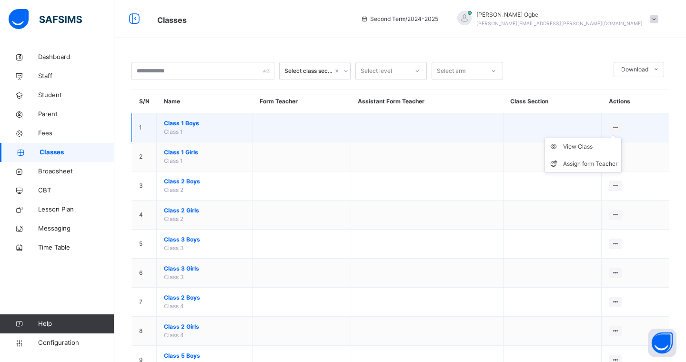
click at [572, 126] on icon at bounding box center [616, 127] width 8 height 7
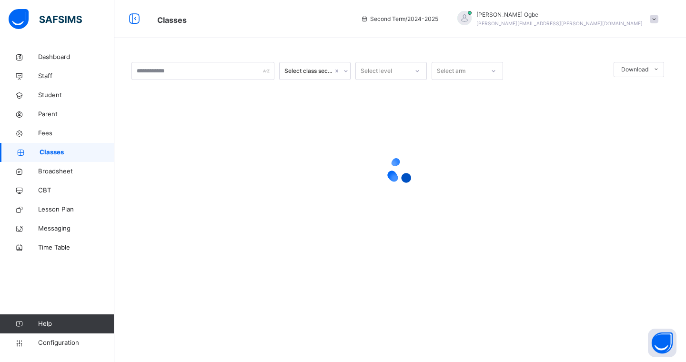
click at [572, 145] on div at bounding box center [401, 170] width 538 height 181
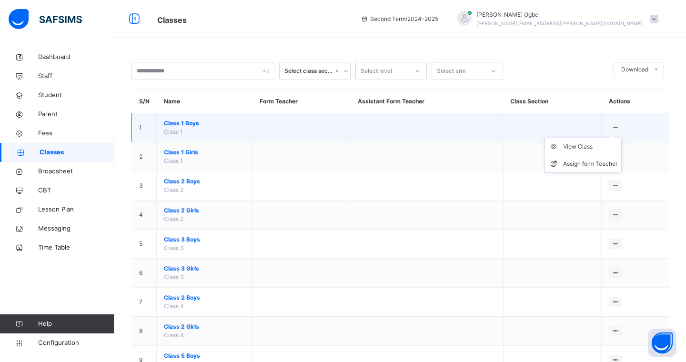
click at [572, 126] on icon at bounding box center [616, 127] width 8 height 7
click at [572, 147] on div "View Class" at bounding box center [590, 147] width 54 height 10
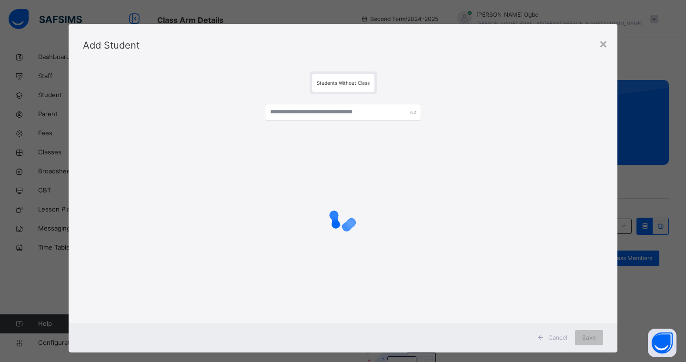
scroll to position [116, 0]
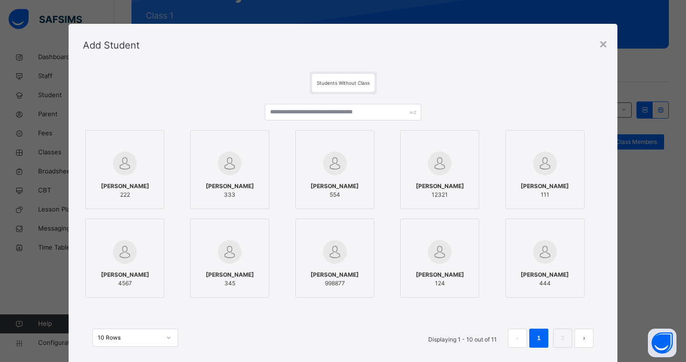
click at [133, 174] on img at bounding box center [125, 164] width 24 height 24
click at [131, 171] on img at bounding box center [125, 164] width 24 height 24
click at [128, 174] on img at bounding box center [125, 164] width 24 height 24
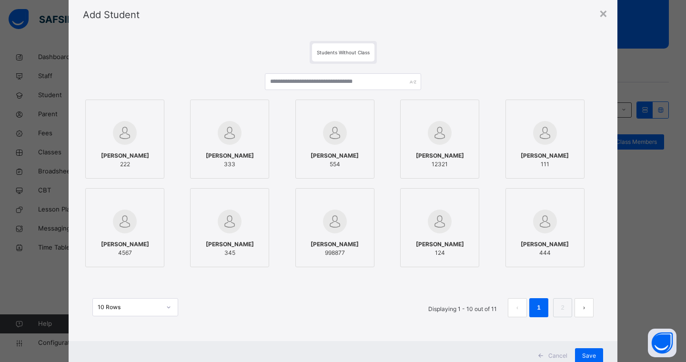
scroll to position [63, 0]
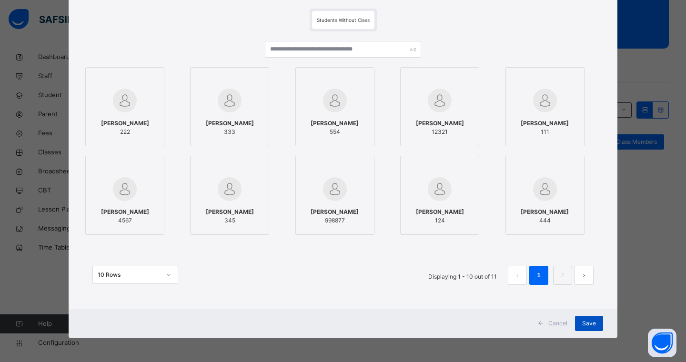
click at [572, 321] on span "Save" at bounding box center [590, 323] width 14 height 9
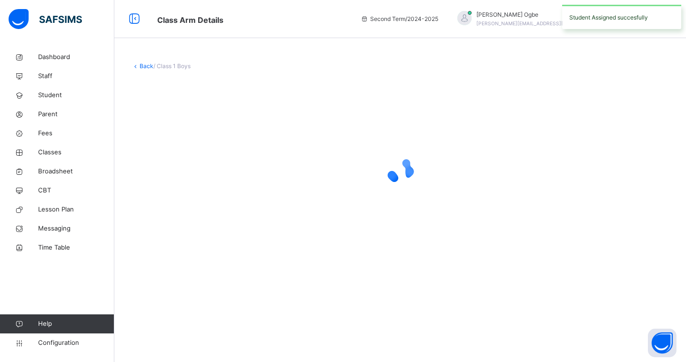
scroll to position [0, 0]
